Goal: Information Seeking & Learning: Check status

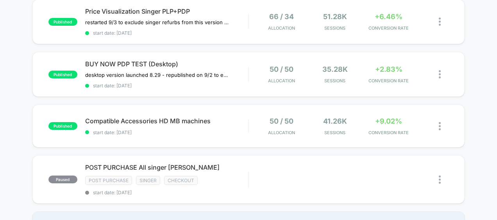
scroll to position [528, 0]
click at [241, 120] on div "Compatible Accessories HD MB machines Click to edit experience details Click to…" at bounding box center [166, 126] width 163 height 18
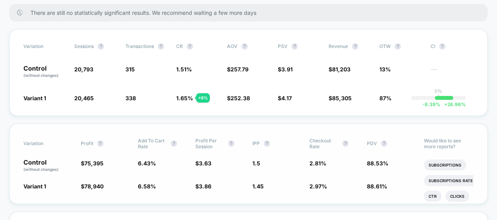
scroll to position [95, 0]
click at [435, 193] on li "Ctr" at bounding box center [433, 196] width 18 height 11
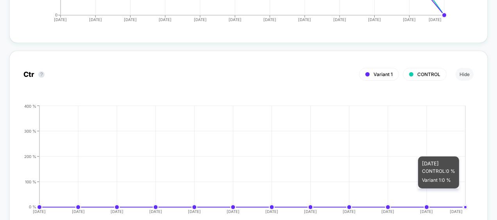
scroll to position [2483, 0]
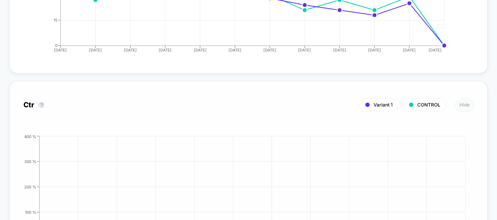
click at [462, 98] on button "Hide" at bounding box center [464, 104] width 18 height 13
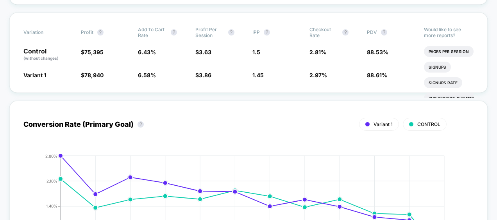
scroll to position [218, 0]
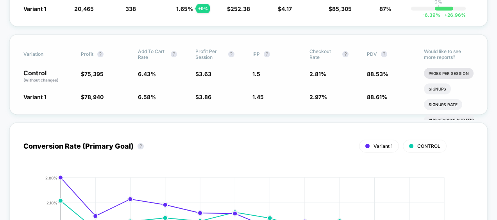
click at [450, 72] on li "Pages Per Session" at bounding box center [449, 73] width 50 height 11
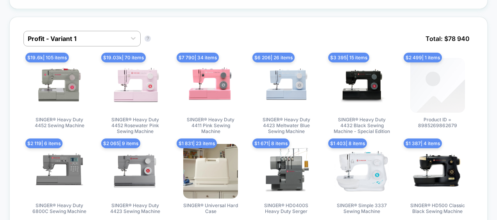
scroll to position [598, 0]
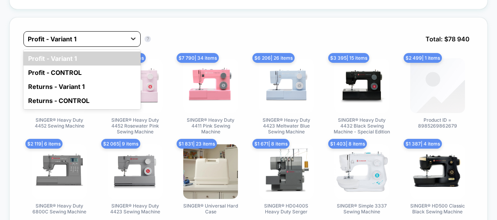
click at [126, 34] on div "Profit - Variant 1" at bounding box center [75, 39] width 102 height 12
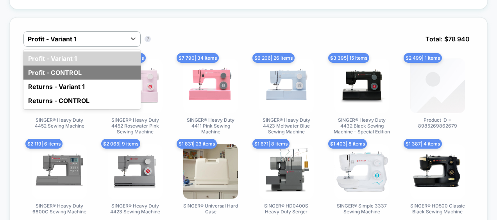
click at [109, 67] on div "Profit - CONTROL" at bounding box center [81, 73] width 117 height 14
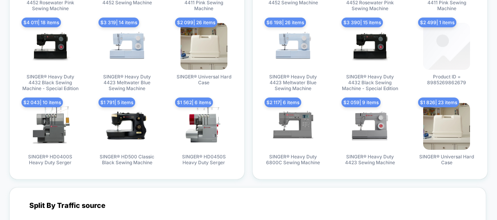
scroll to position [2708, 0]
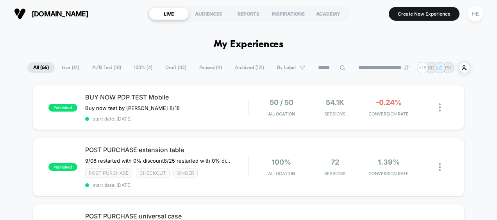
click at [70, 63] on span "Live ( 14 )" at bounding box center [70, 67] width 29 height 11
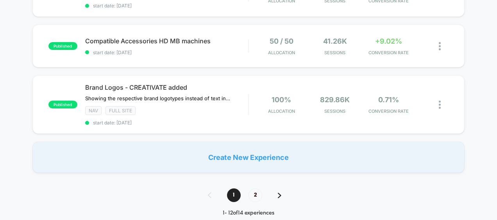
scroll to position [611, 0]
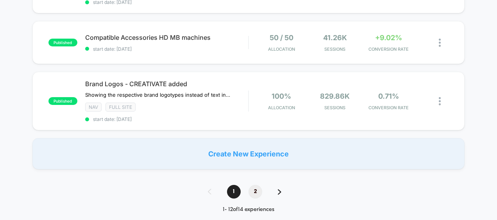
click at [256, 185] on span "2" at bounding box center [255, 192] width 14 height 14
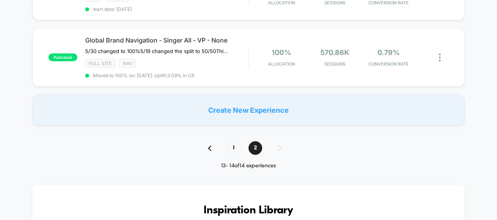
scroll to position [115, 0]
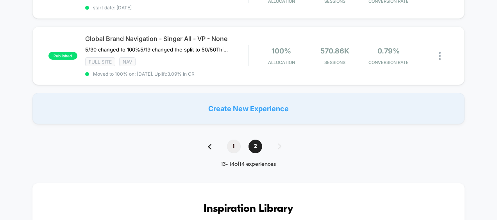
click at [232, 146] on span "1" at bounding box center [234, 147] width 14 height 14
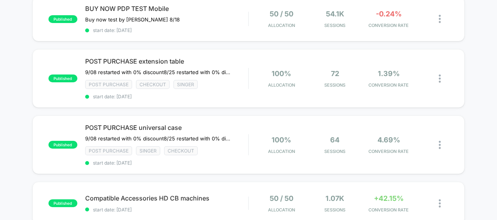
scroll to position [0, 0]
